Goal: Navigation & Orientation: Find specific page/section

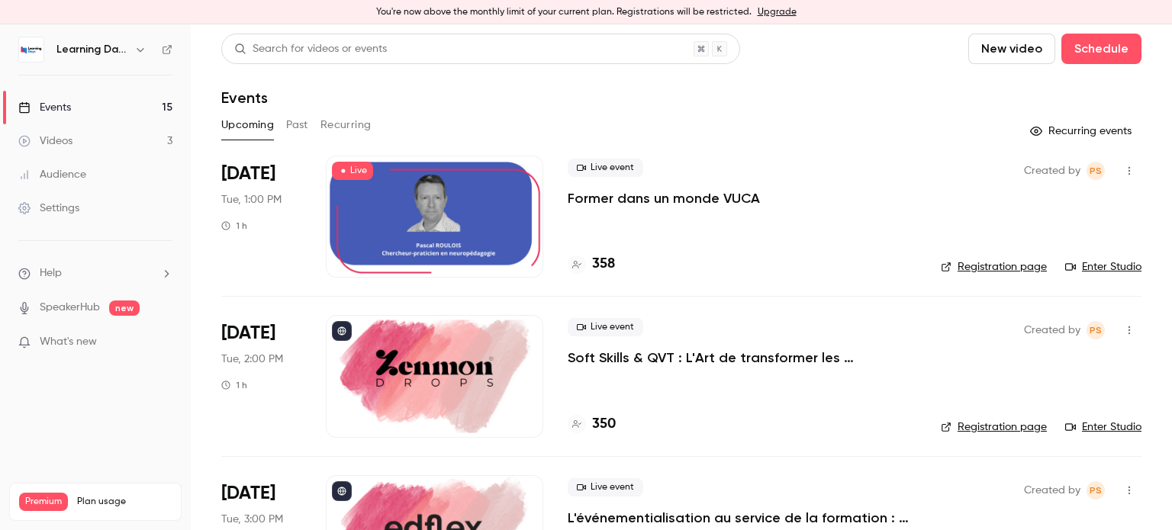
click at [1096, 269] on link "Enter Studio" at bounding box center [1103, 266] width 76 height 15
click at [296, 127] on button "Past" at bounding box center [297, 125] width 22 height 24
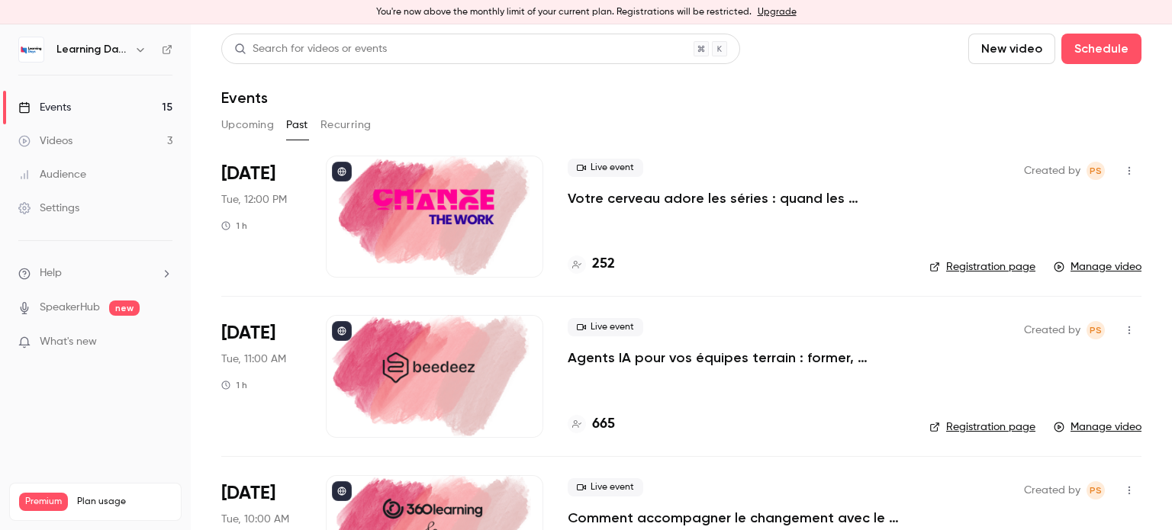
click at [245, 130] on button "Upcoming" at bounding box center [247, 125] width 53 height 24
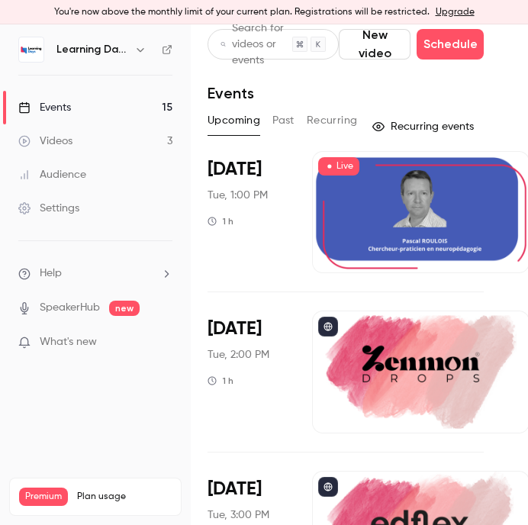
scroll to position [5, 0]
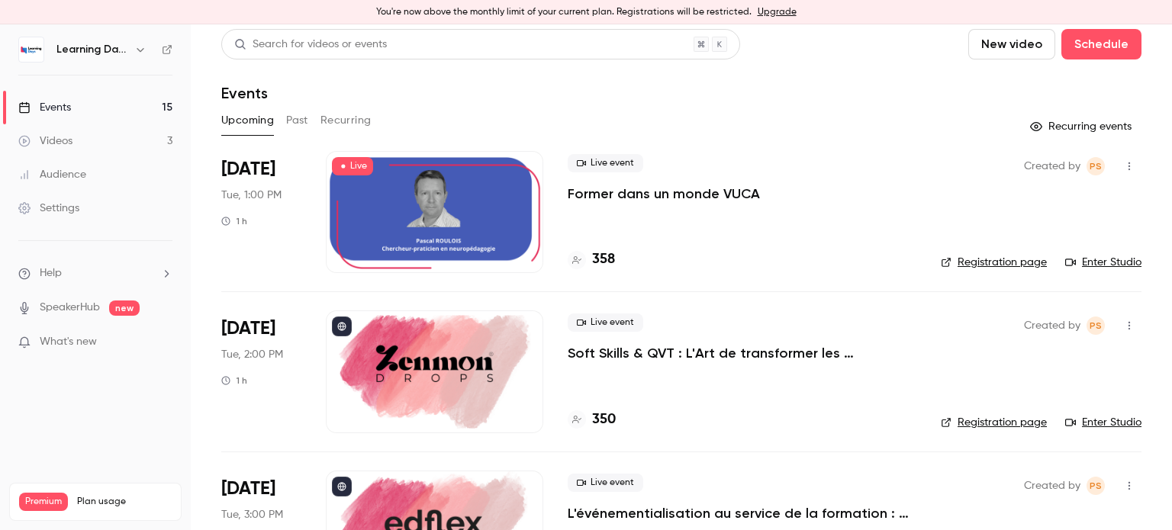
click at [1098, 425] on link "Enter Studio" at bounding box center [1103, 422] width 76 height 15
click at [201, 11] on div "You're now above the monthly limit of your current plan. Registrations will be …" at bounding box center [586, 12] width 1172 height 24
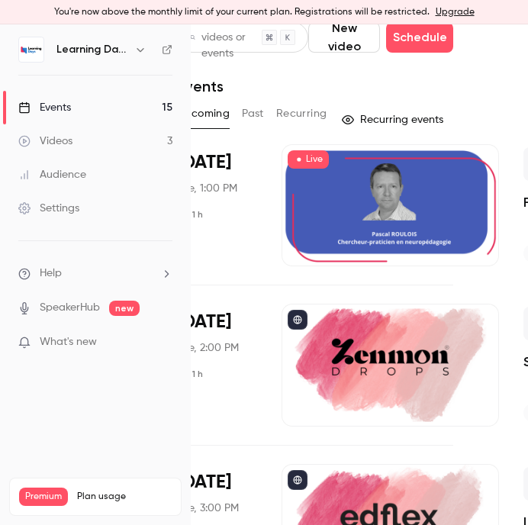
scroll to position [11, 43]
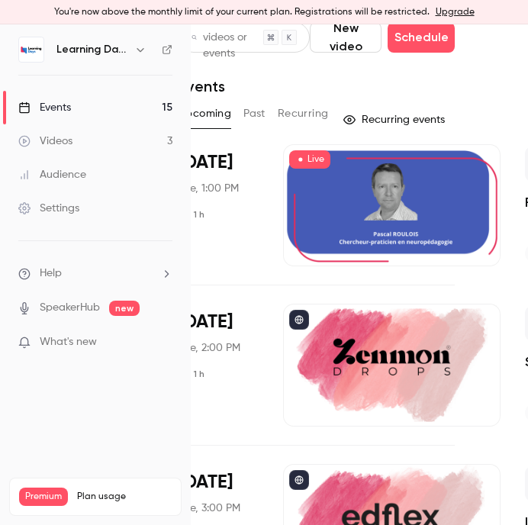
click at [260, 115] on button "Past" at bounding box center [254, 113] width 22 height 24
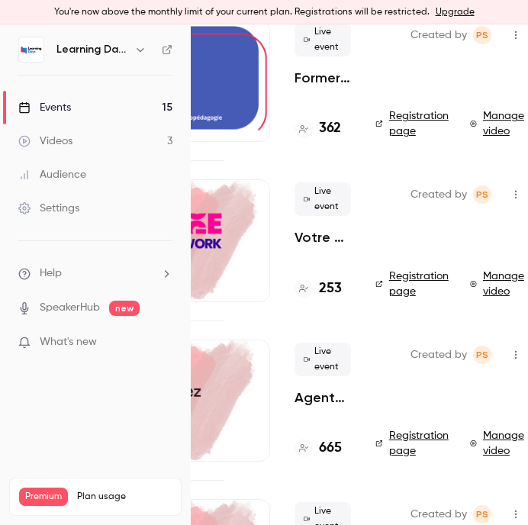
scroll to position [136, 282]
click at [228, 214] on div at bounding box center [161, 240] width 217 height 122
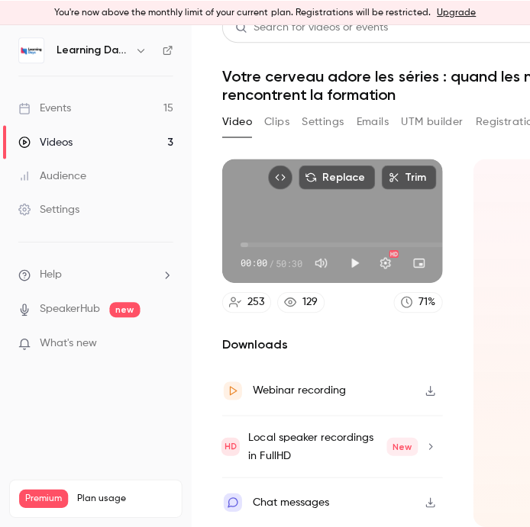
scroll to position [31, 0]
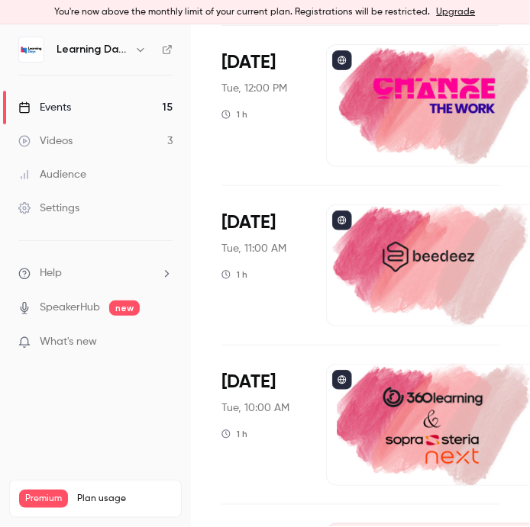
scroll to position [272, 0]
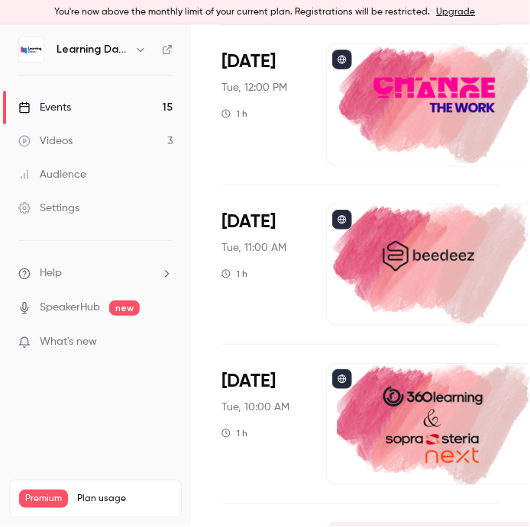
click at [407, 243] on div at bounding box center [434, 265] width 217 height 122
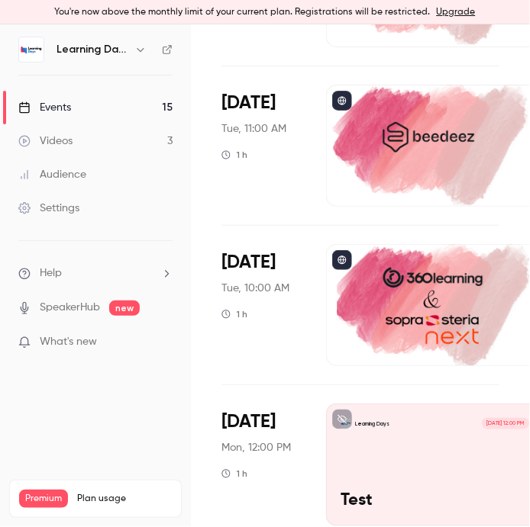
scroll to position [391, 0]
click at [398, 291] on div at bounding box center [434, 305] width 217 height 122
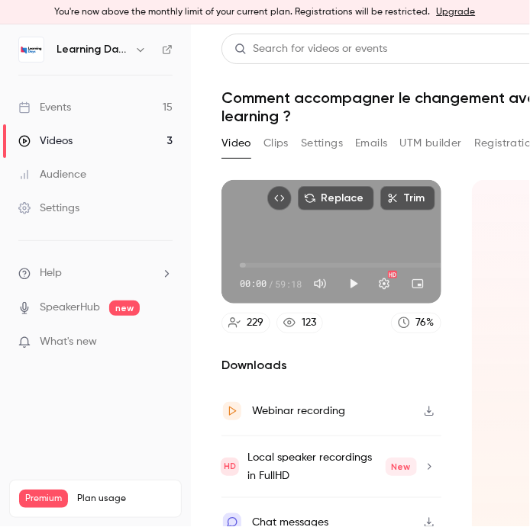
click at [61, 176] on div "Audience" at bounding box center [52, 174] width 68 height 15
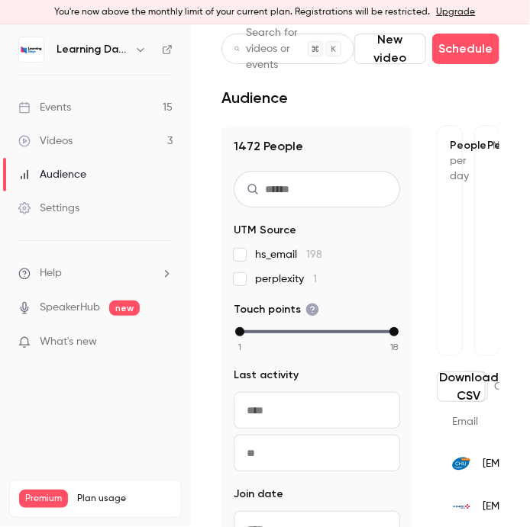
scroll to position [24, 0]
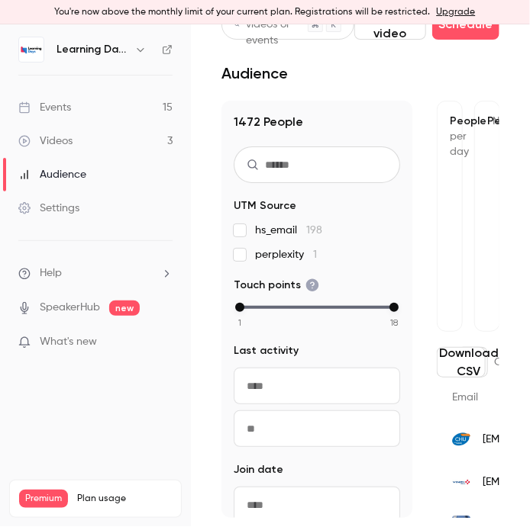
click at [61, 210] on div "Settings" at bounding box center [48, 208] width 61 height 15
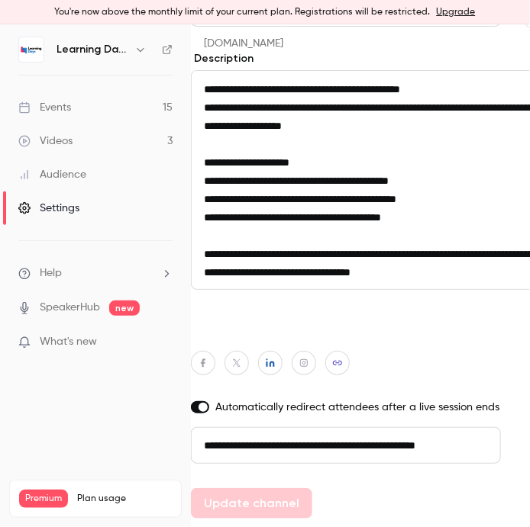
scroll to position [1, 0]
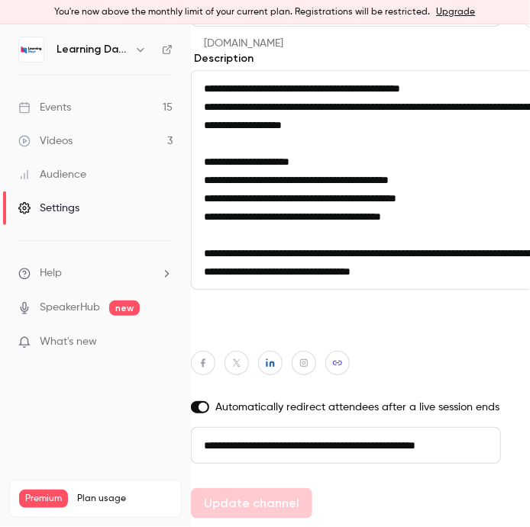
click at [54, 104] on div "Events" at bounding box center [44, 107] width 53 height 15
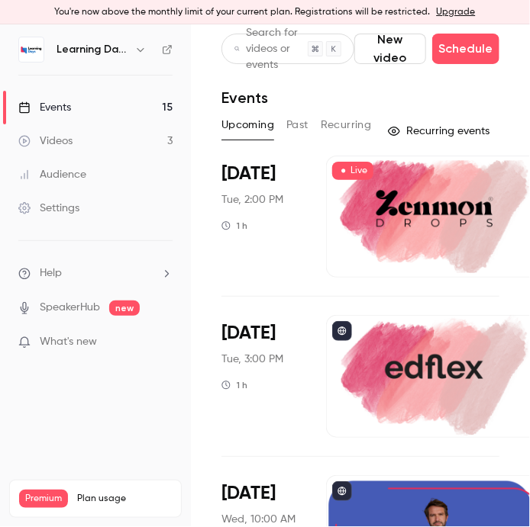
click at [385, 222] on div at bounding box center [434, 217] width 217 height 122
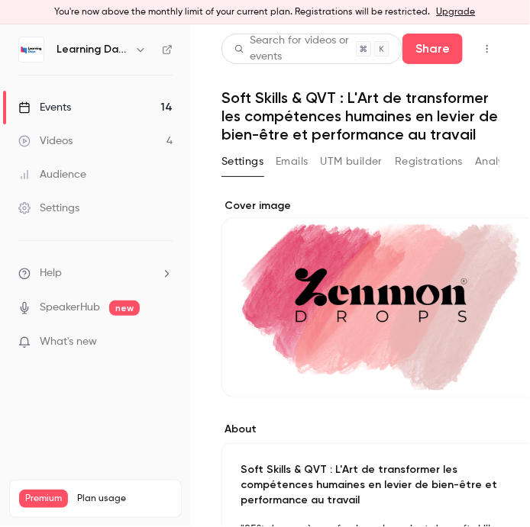
click at [433, 174] on button "Registrations" at bounding box center [428, 162] width 68 height 24
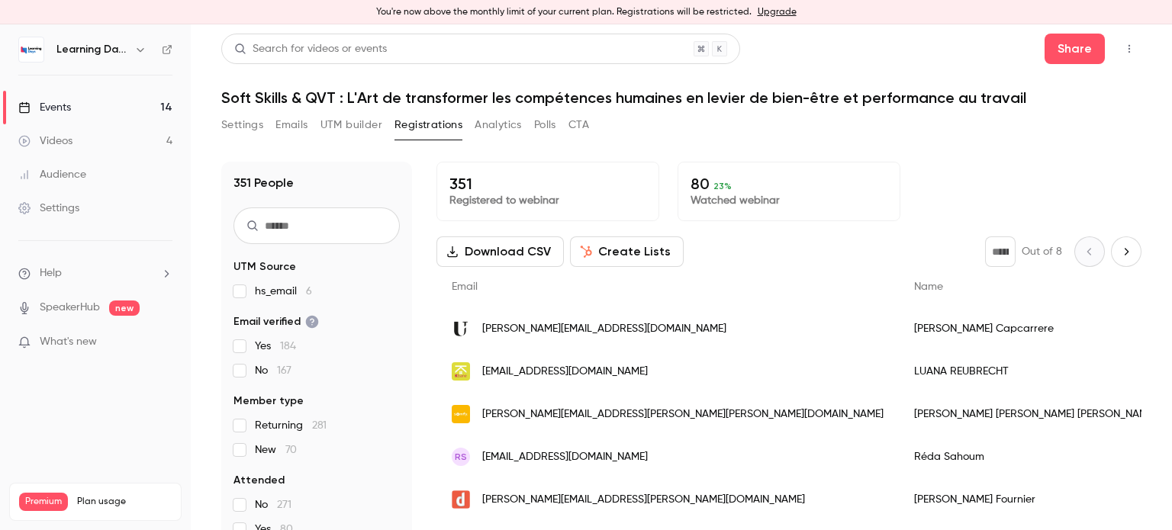
click at [61, 106] on div "Events" at bounding box center [44, 107] width 53 height 15
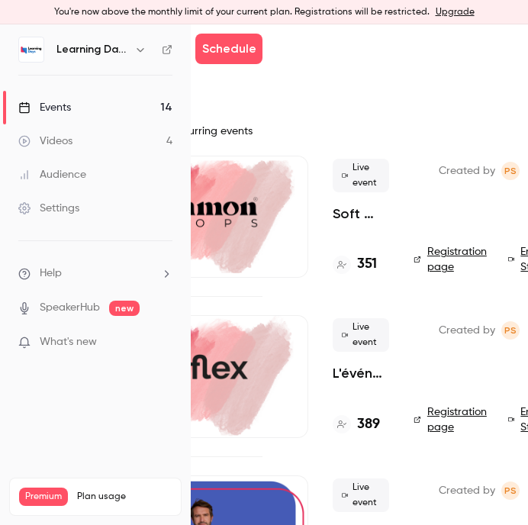
scroll to position [0, 273]
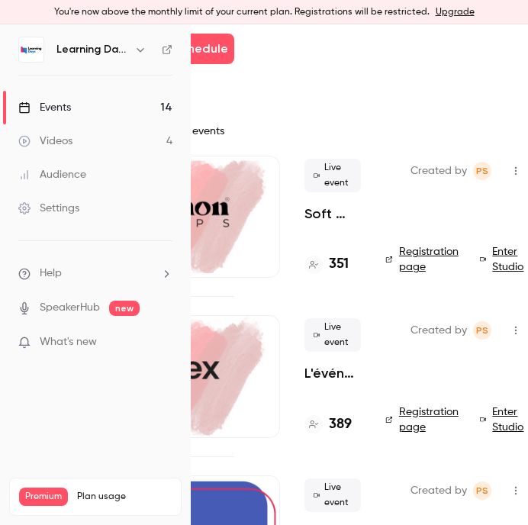
click at [492, 414] on link "Enter Studio" at bounding box center [504, 419] width 48 height 31
